Goal: Check status: Check status

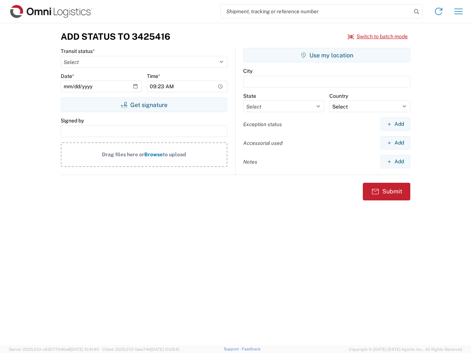
click at [316, 11] on input "search" at bounding box center [316, 11] width 191 height 14
click at [416, 12] on icon at bounding box center [416, 12] width 10 height 10
click at [439, 11] on icon at bounding box center [439, 12] width 12 height 12
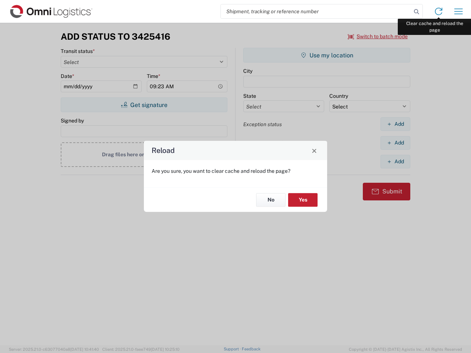
click at [458, 11] on div "Reload Are you sure, you want to clear cache and reload the page? No Yes" at bounding box center [235, 176] width 471 height 353
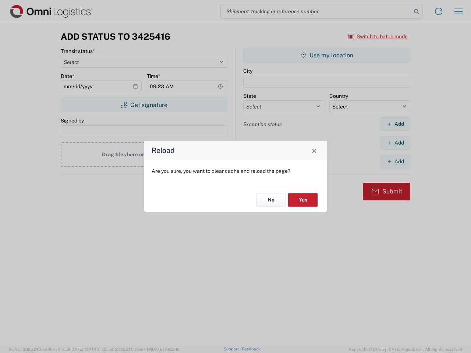
click at [378, 36] on div "Reload Are you sure, you want to clear cache and reload the page? No Yes" at bounding box center [235, 176] width 471 height 353
click at [144, 105] on div "Reload Are you sure, you want to clear cache and reload the page? No Yes" at bounding box center [235, 176] width 471 height 353
click at [327, 55] on div "Reload Are you sure, you want to clear cache and reload the page? No Yes" at bounding box center [235, 176] width 471 height 353
click at [395, 124] on div "Reload Are you sure, you want to clear cache and reload the page? No Yes" at bounding box center [235, 176] width 471 height 353
click at [395, 143] on div "Reload Are you sure, you want to clear cache and reload the page? No Yes" at bounding box center [235, 176] width 471 height 353
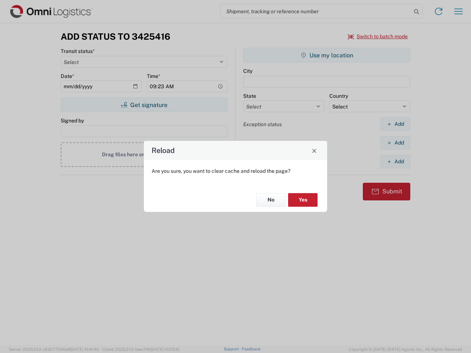
click at [395, 161] on div "Reload Are you sure, you want to clear cache and reload the page? No Yes" at bounding box center [235, 176] width 471 height 353
